Goal: Information Seeking & Learning: Learn about a topic

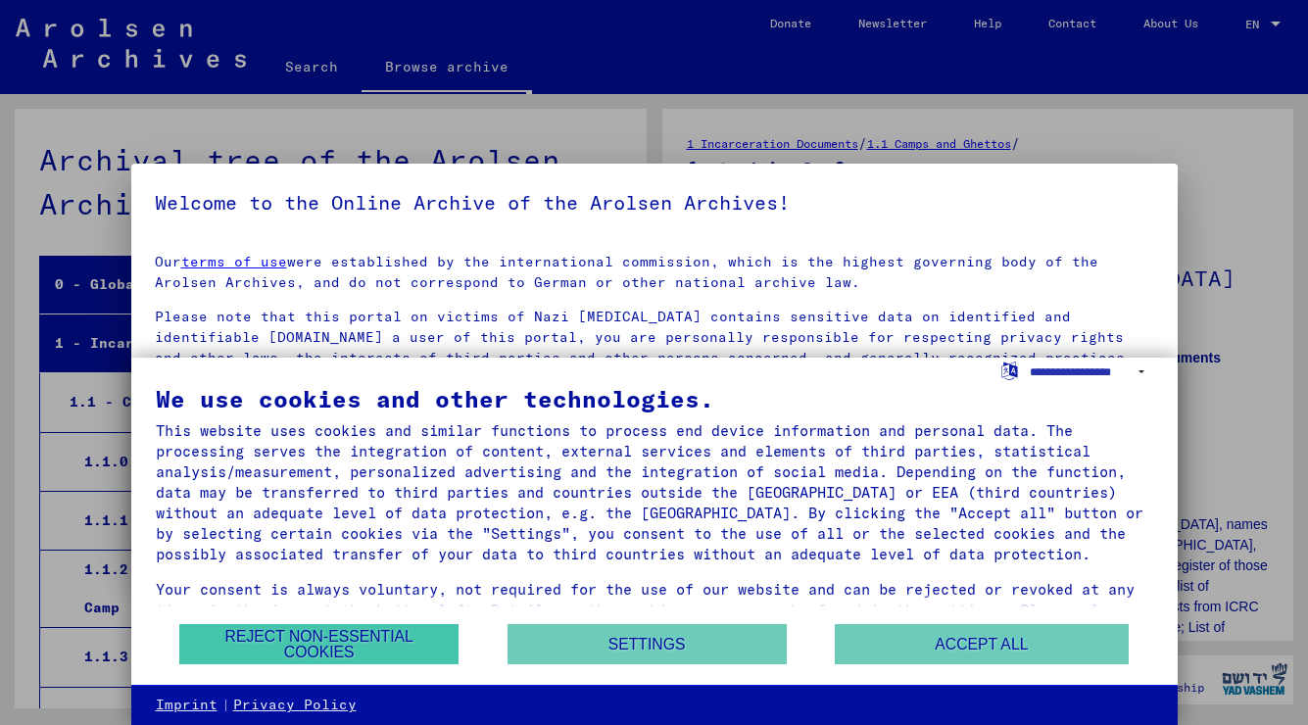
scroll to position [2292, 0]
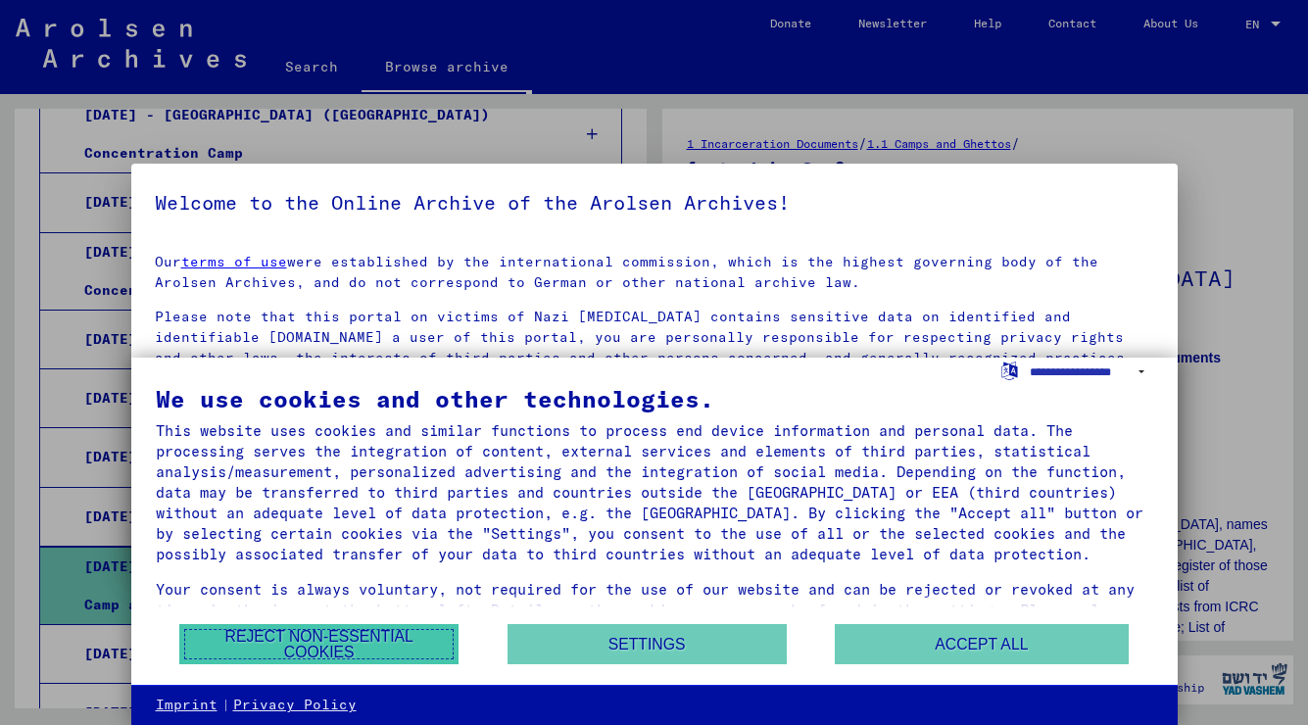
click at [390, 642] on button "Reject non-essential cookies" at bounding box center [318, 644] width 279 height 40
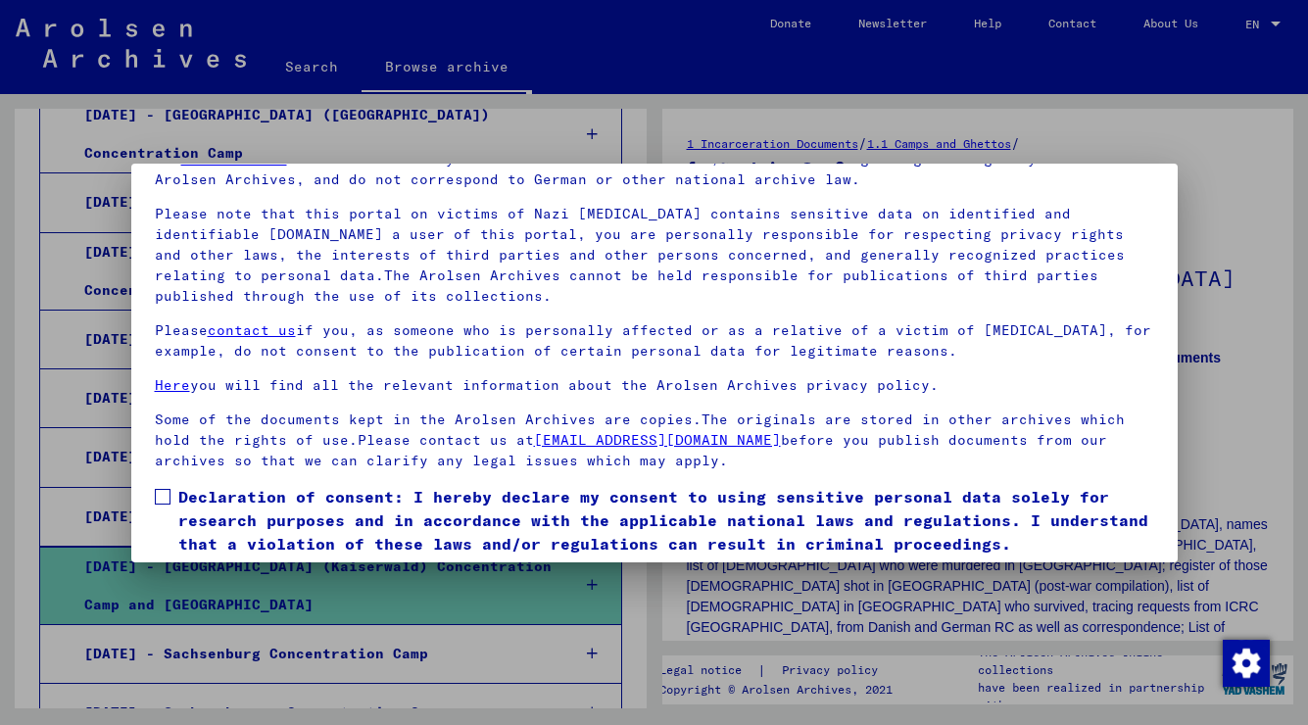
scroll to position [167, 0]
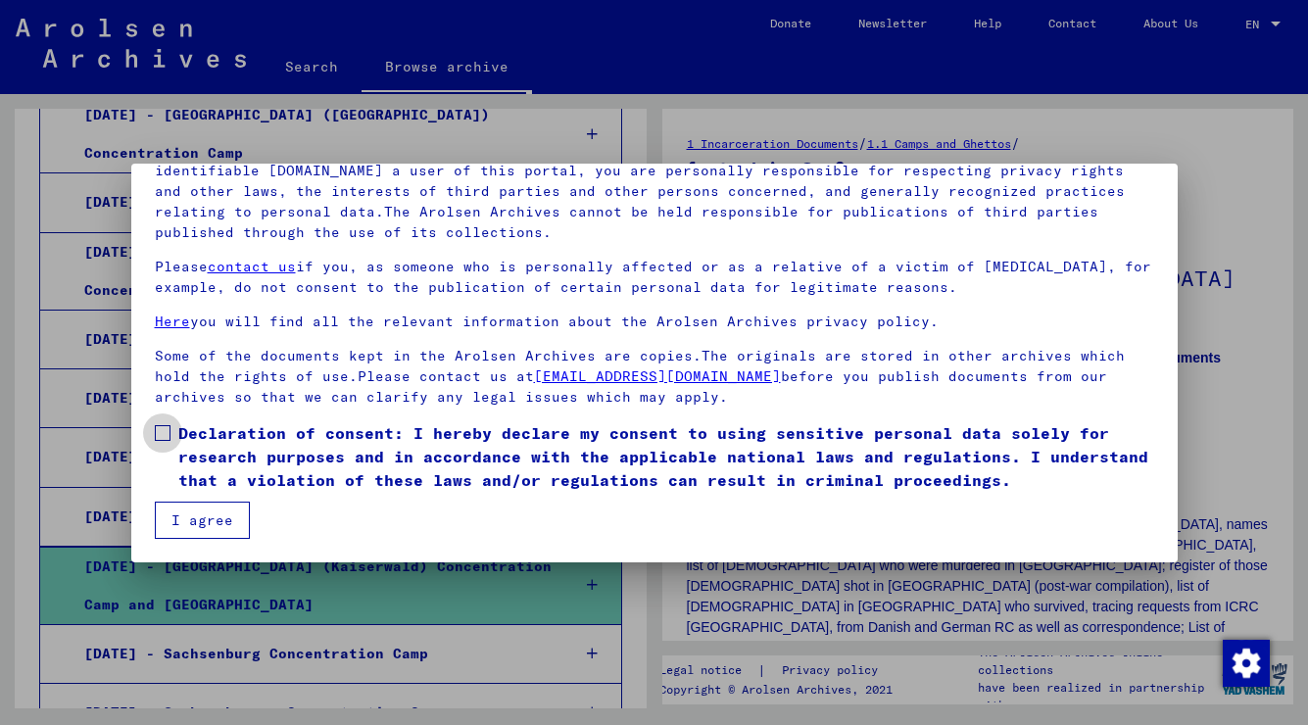
click at [166, 428] on span at bounding box center [163, 433] width 16 height 16
click at [207, 519] on button "I agree" at bounding box center [202, 519] width 95 height 37
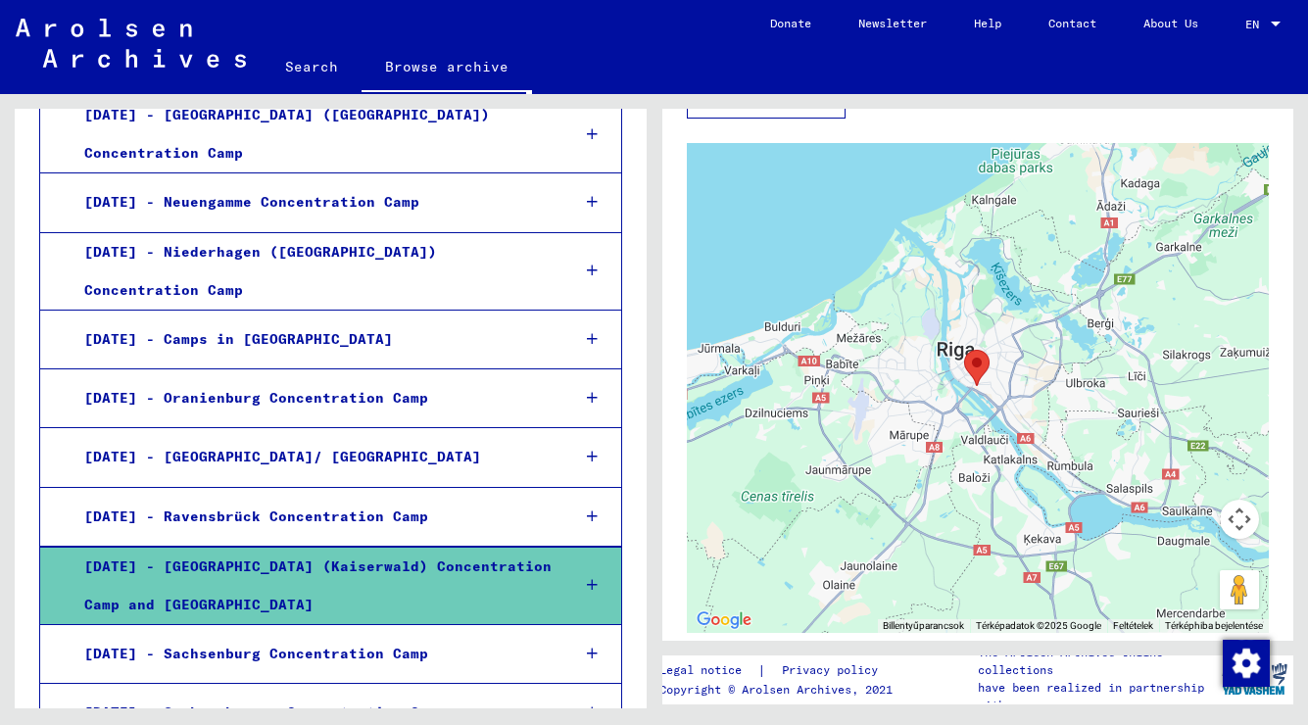
scroll to position [1198, 0]
click at [1276, 24] on div at bounding box center [1275, 24] width 10 height 5
click at [1246, 34] on span "English" at bounding box center [1226, 34] width 48 height 15
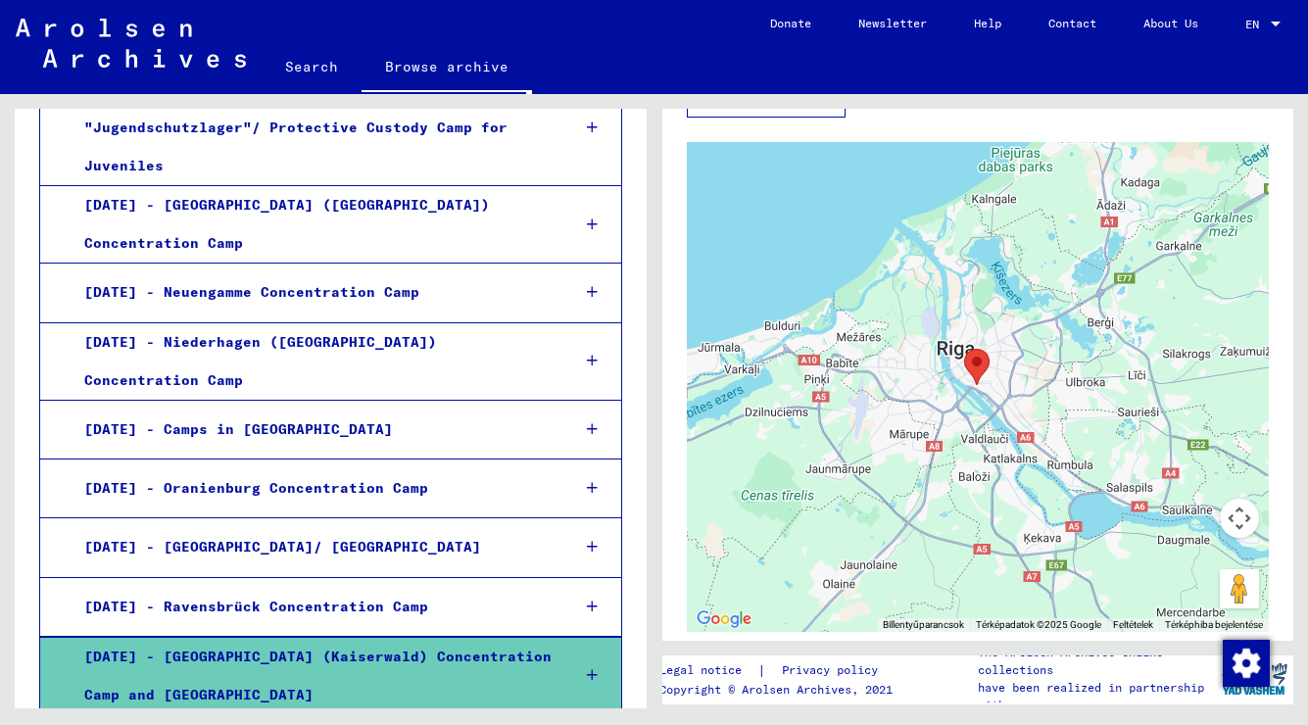
scroll to position [2200, 0]
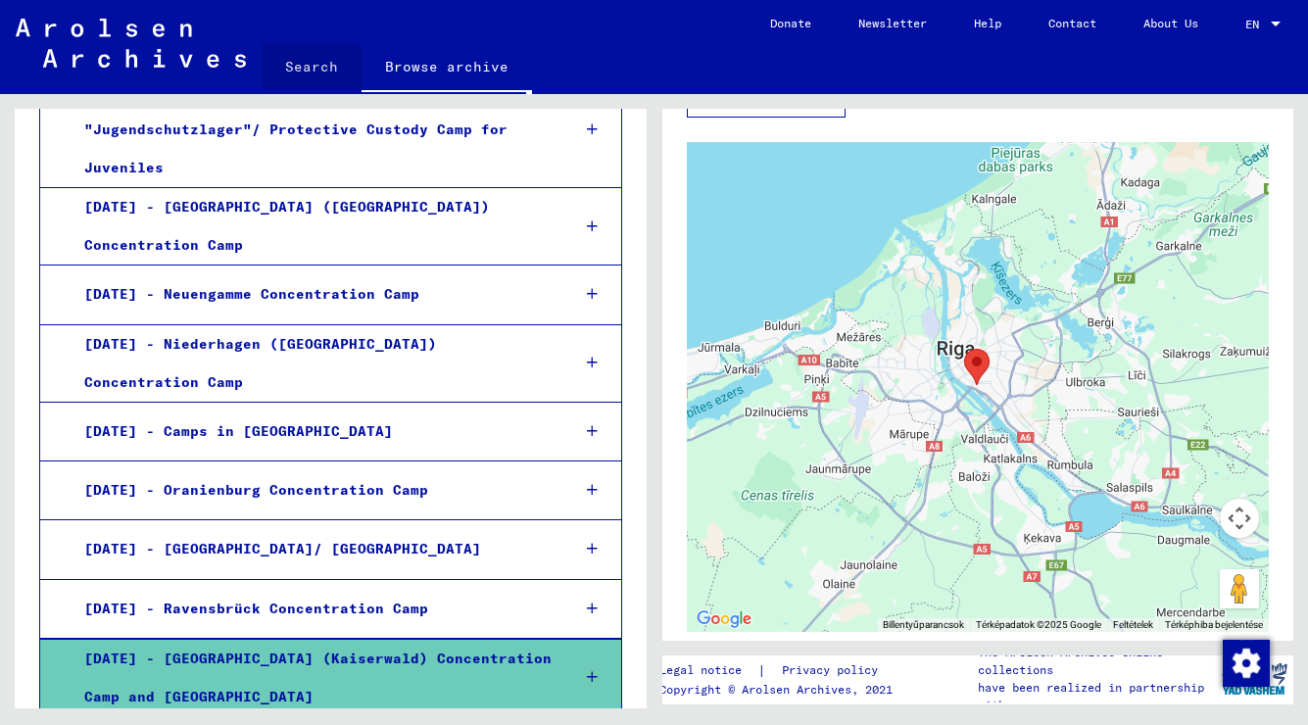
click at [306, 68] on link "Search" at bounding box center [312, 66] width 100 height 47
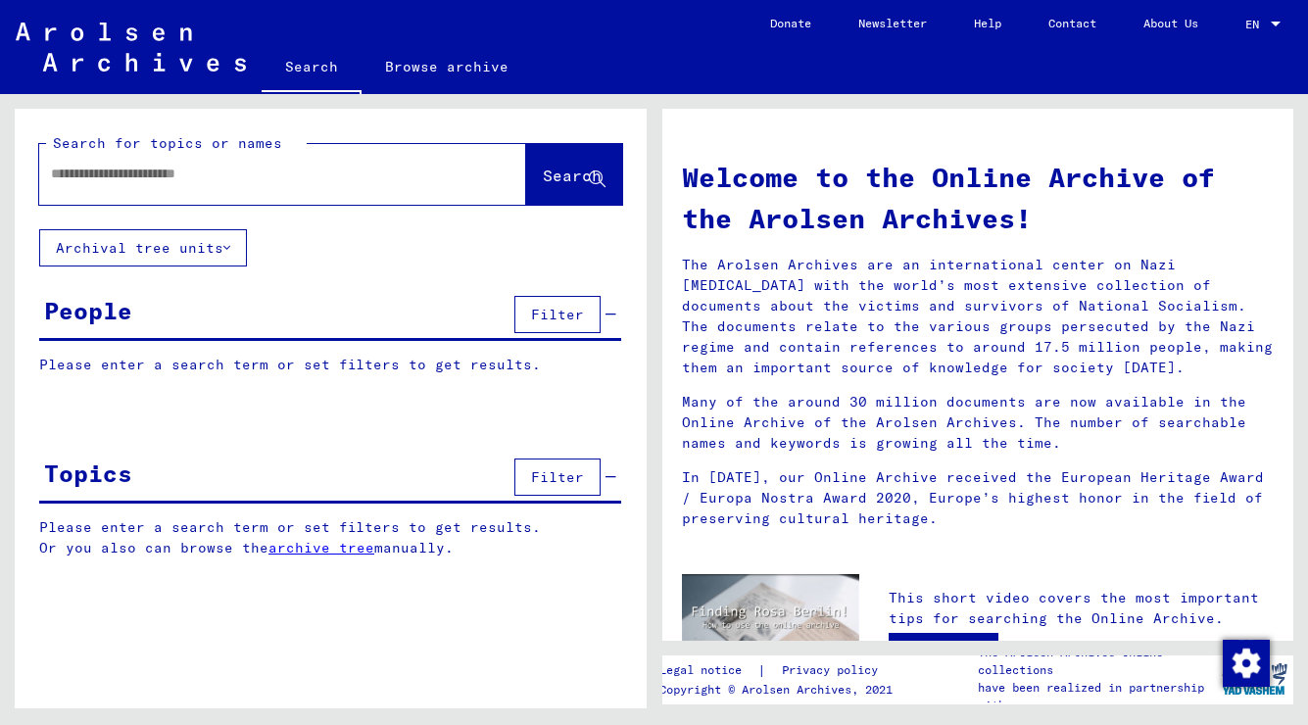
drag, startPoint x: 943, startPoint y: 179, endPoint x: 1015, endPoint y: 209, distance: 77.3
click at [1015, 209] on h1 "Welcome to the Online Archive of the Arolsen Archives!" at bounding box center [978, 198] width 593 height 82
copy h1 "Online Archive of the Arolsen Archives"
